Goal: Task Accomplishment & Management: Complete application form

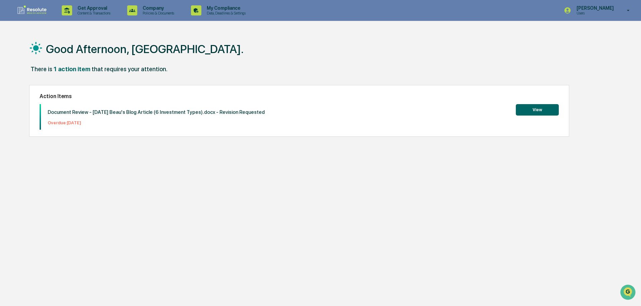
click at [546, 109] on button "View" at bounding box center [537, 109] width 43 height 11
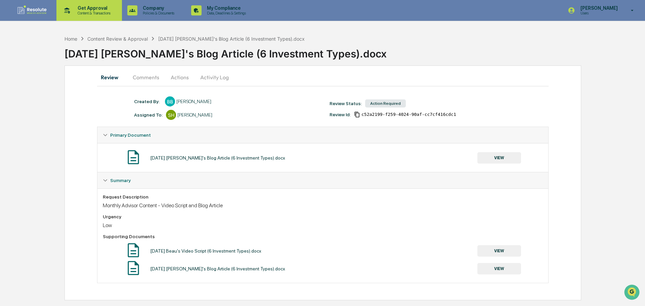
click at [98, 11] on p "Content & Transactions" at bounding box center [93, 13] width 42 height 5
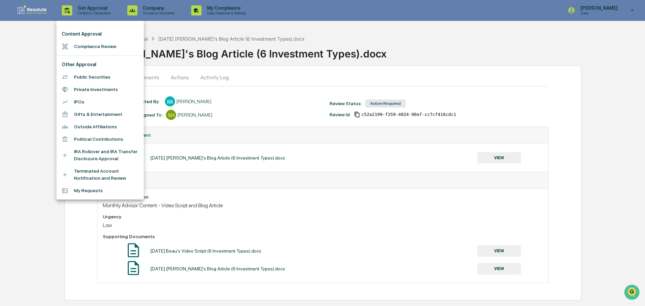
click at [95, 48] on li "Compliance Review" at bounding box center [99, 46] width 87 height 12
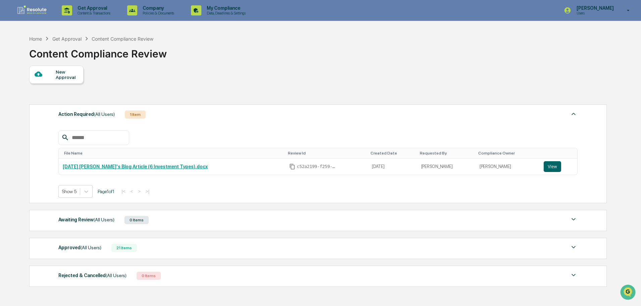
click at [73, 77] on div "New Approval" at bounding box center [67, 74] width 23 height 11
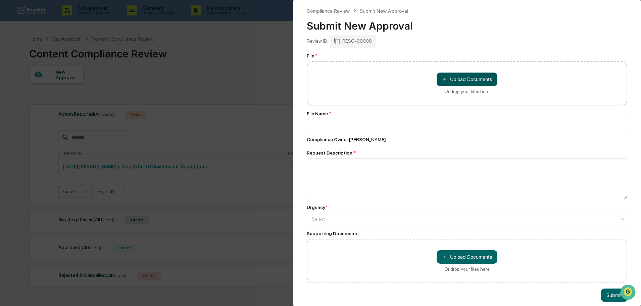
click at [449, 75] on button "＋ Upload Documents" at bounding box center [467, 79] width 61 height 13
type input "**********"
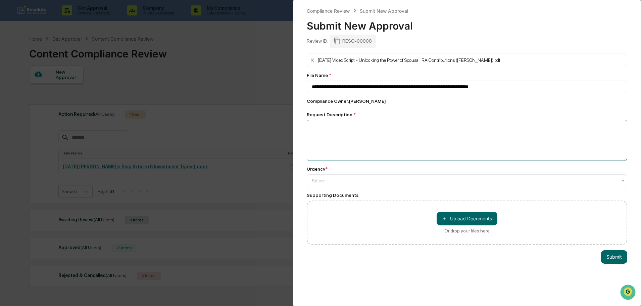
click at [326, 126] on textarea at bounding box center [467, 140] width 321 height 41
type textarea "**********"
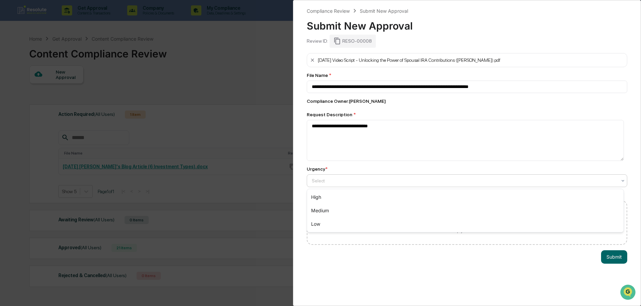
click at [330, 184] on div "Select" at bounding box center [465, 180] width 312 height 9
click at [331, 222] on div "Low" at bounding box center [465, 223] width 317 height 13
click at [477, 217] on button "＋ Upload Documents" at bounding box center [467, 218] width 61 height 13
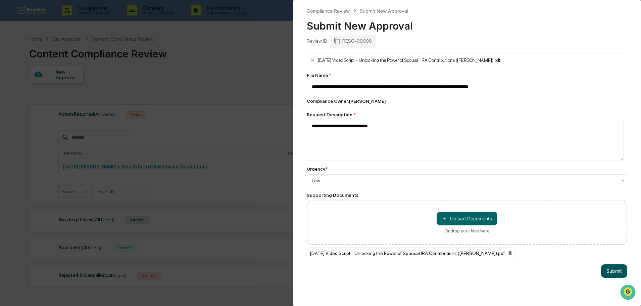
click at [615, 267] on button "Submit" at bounding box center [614, 270] width 26 height 13
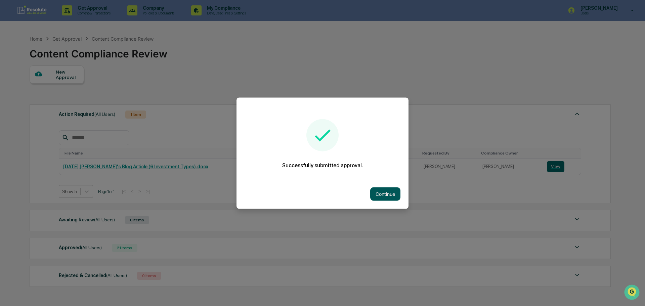
click at [393, 195] on button "Continue" at bounding box center [385, 193] width 30 height 13
